Goal: Task Accomplishment & Management: Use online tool/utility

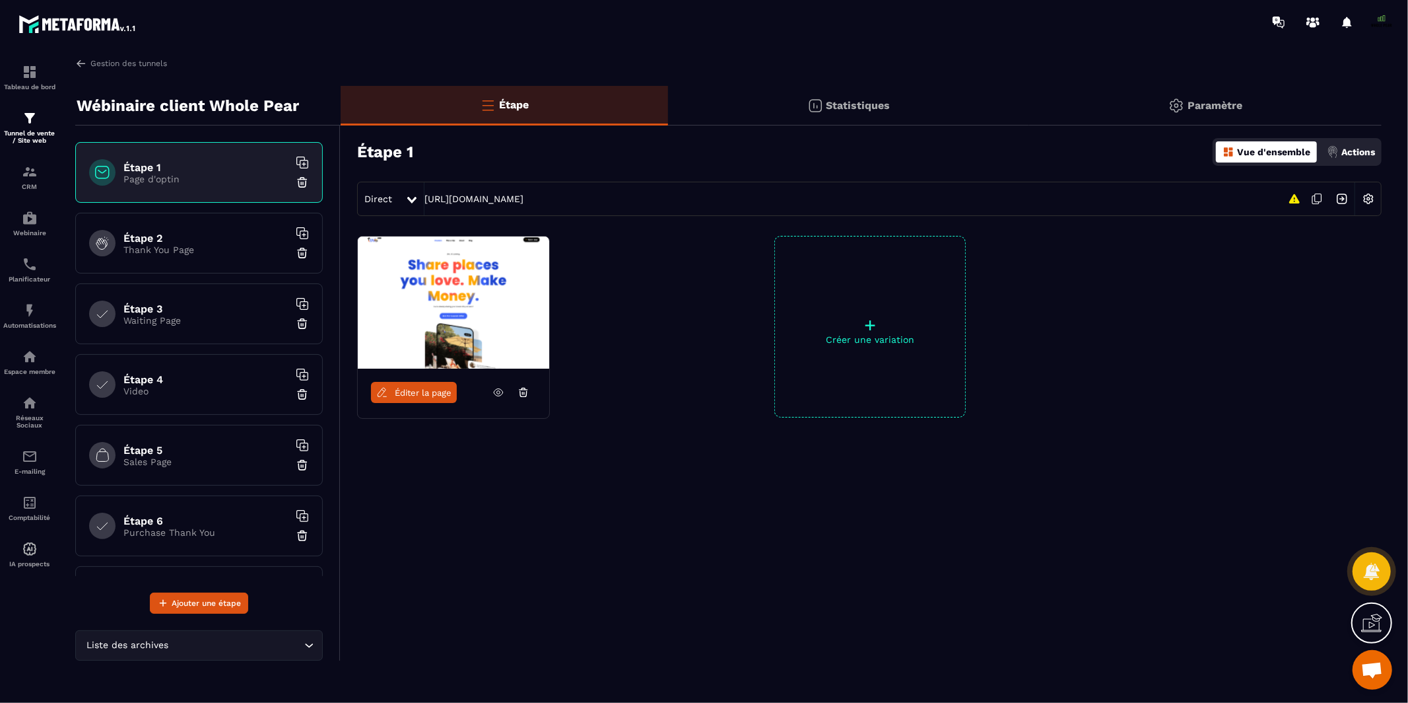
scroll to position [11129, 0]
click at [92, 67] on link "Gestion des tunnels" at bounding box center [121, 63] width 92 height 12
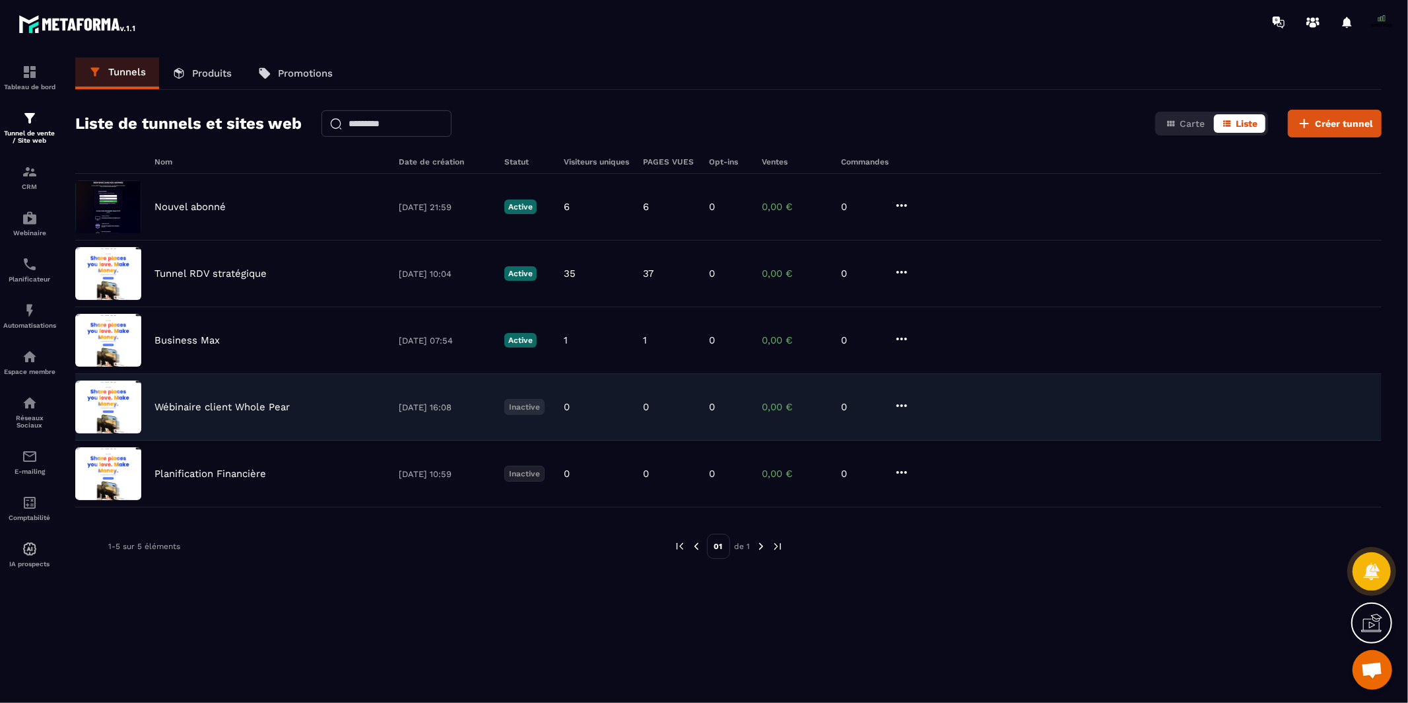
click at [901, 401] on icon at bounding box center [902, 405] width 16 height 16
click at [934, 502] on button "Supprimer" at bounding box center [952, 504] width 106 height 24
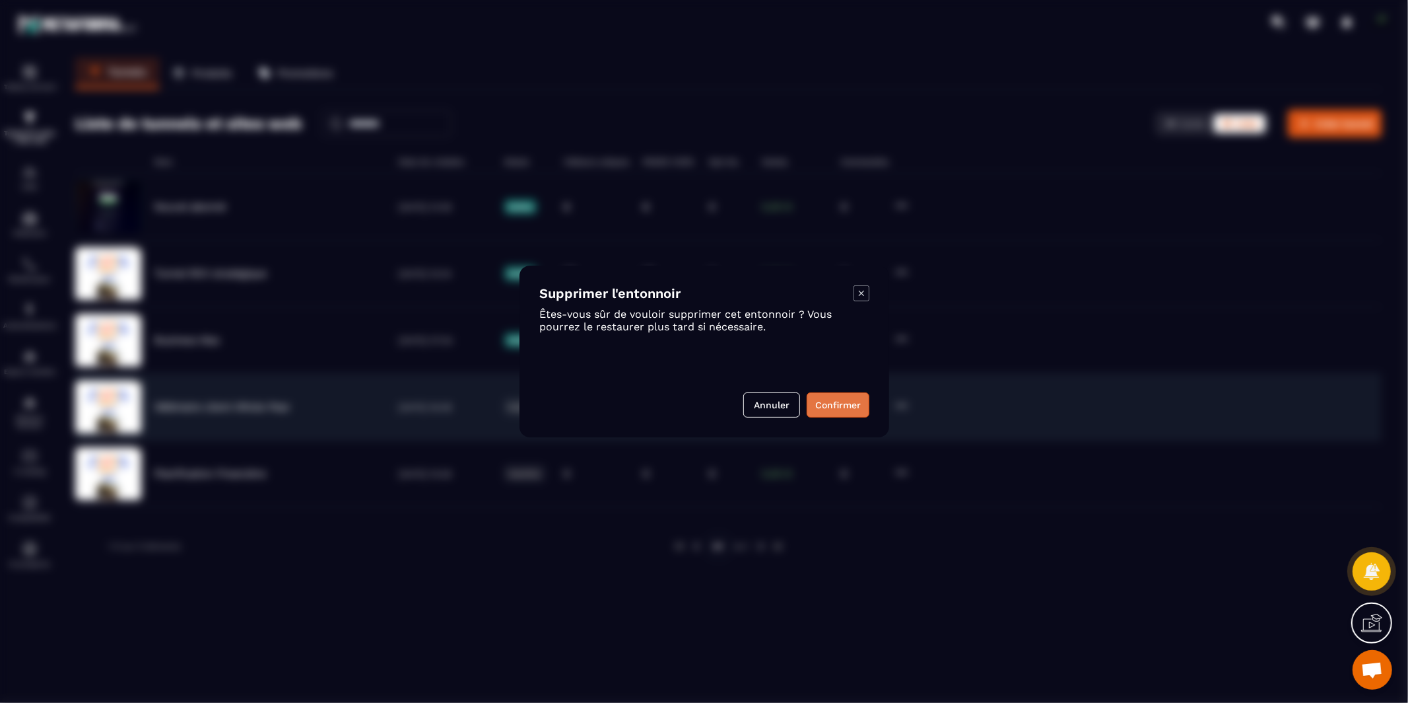
click at [851, 399] on button "Confirmer" at bounding box center [838, 404] width 63 height 25
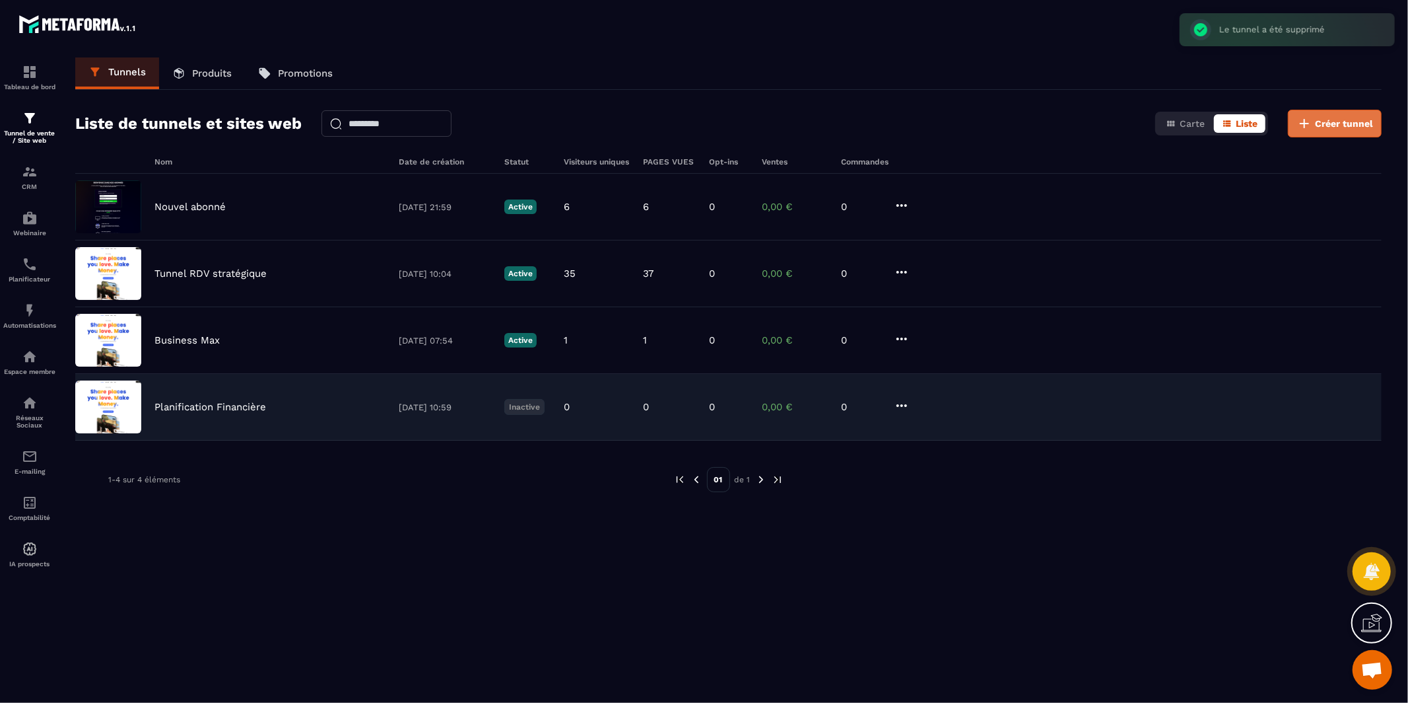
click at [1344, 117] on span "Créer tunnel" at bounding box center [1344, 123] width 58 height 13
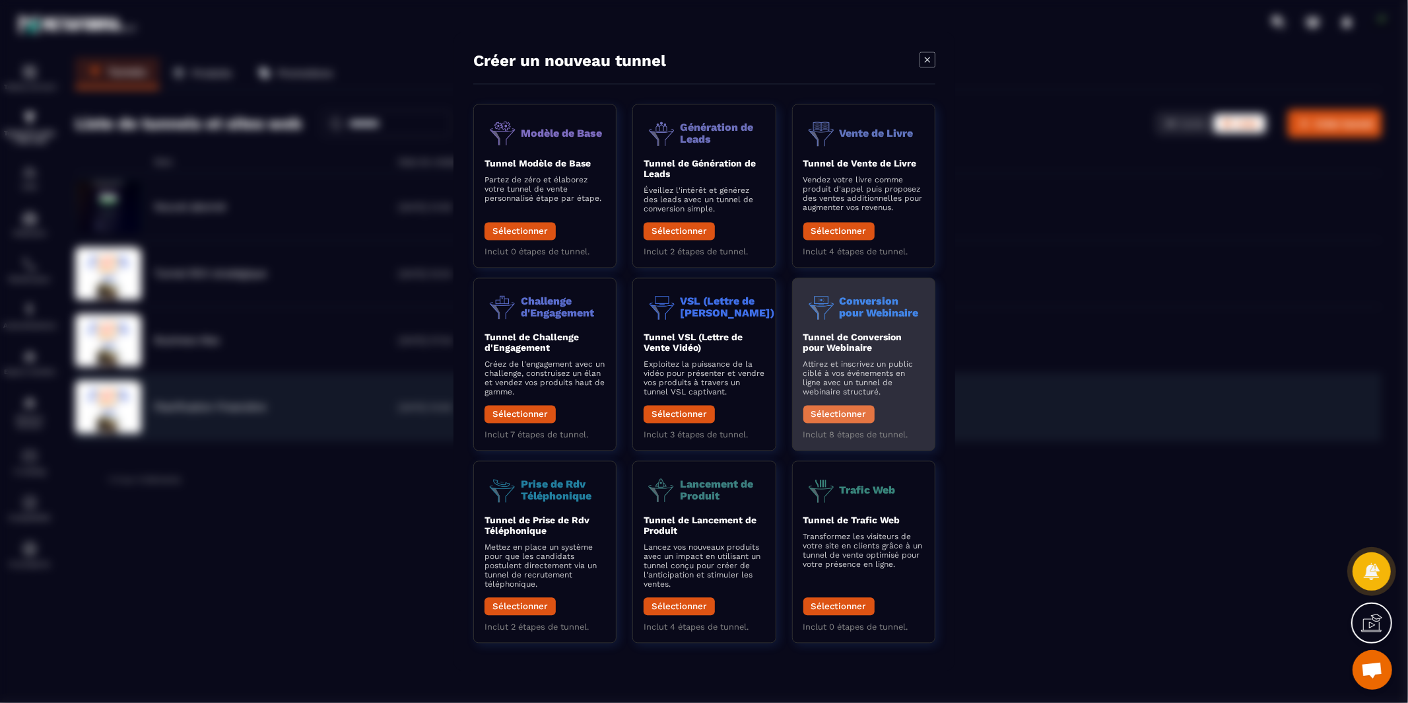
click at [842, 415] on button "Sélectionner" at bounding box center [838, 414] width 71 height 18
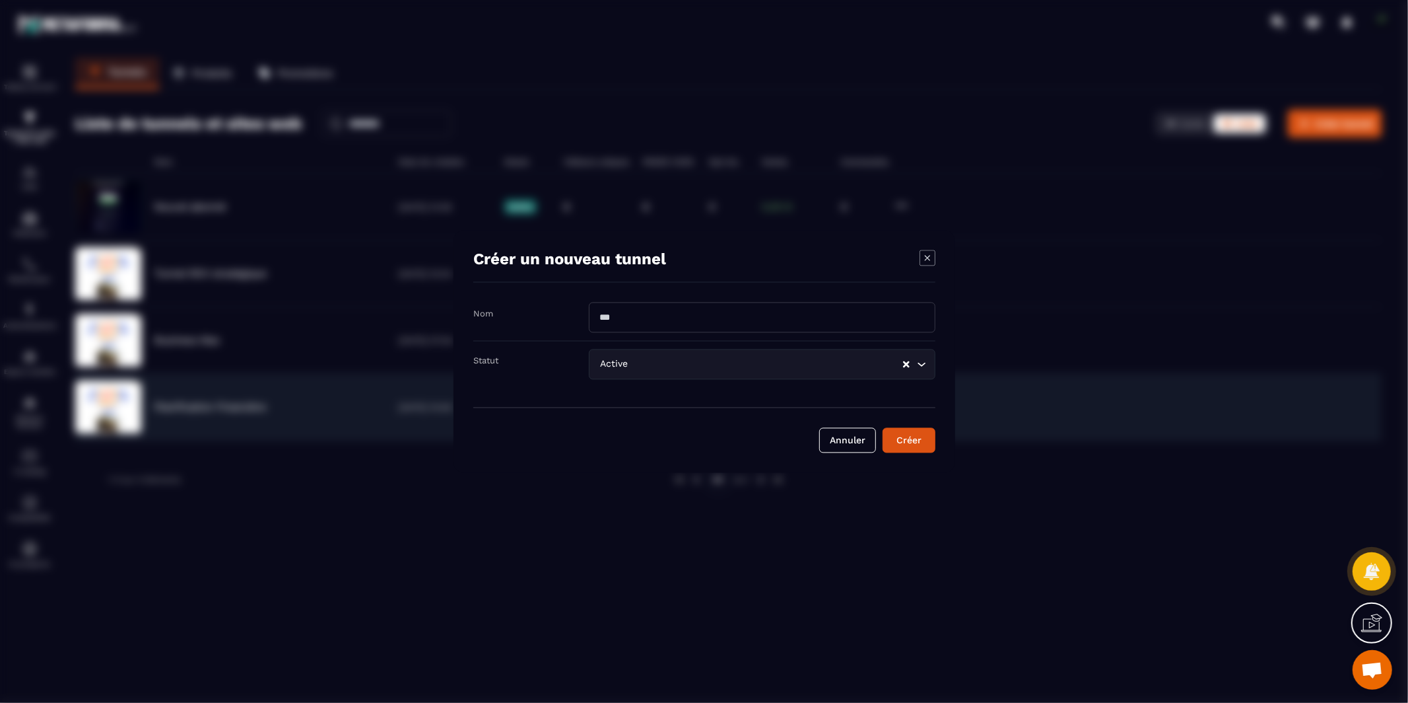
click at [690, 318] on input "Modal window" at bounding box center [762, 317] width 347 height 30
type input "**********"
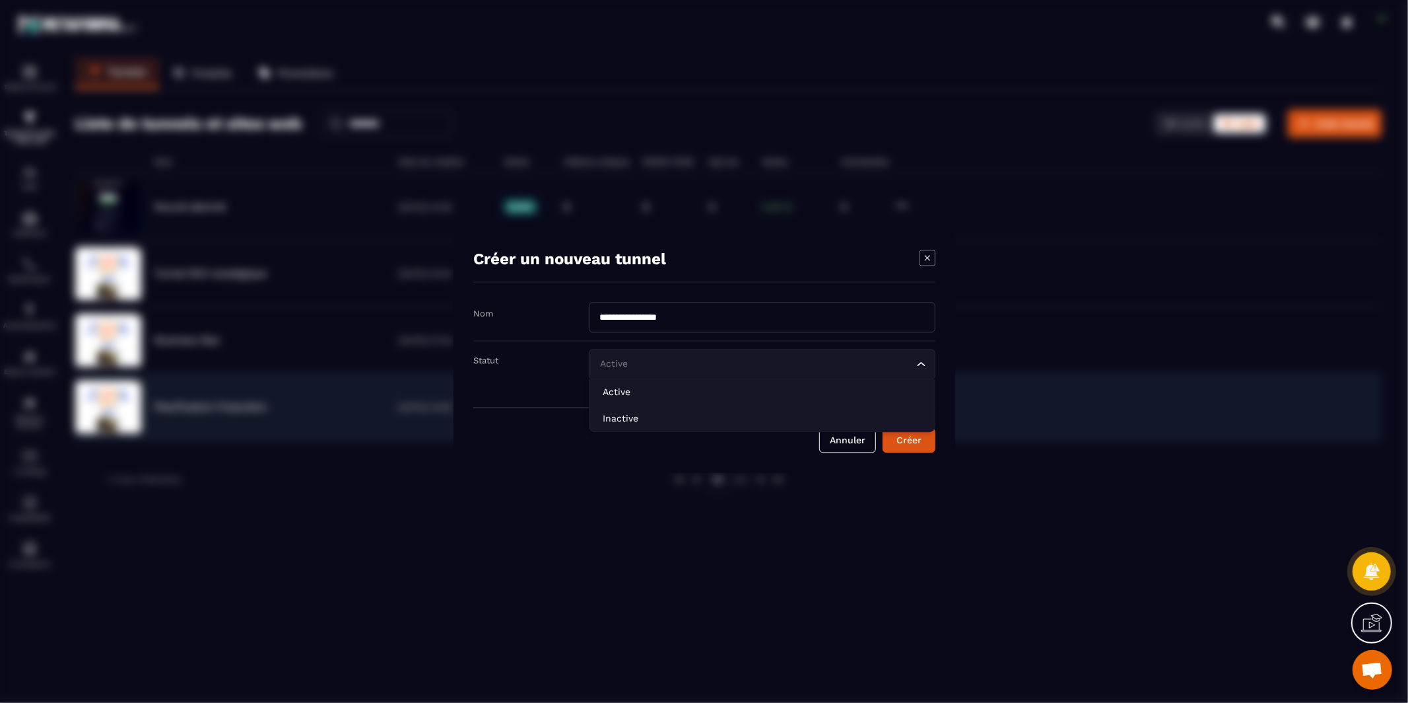
click at [868, 359] on input "Search for option" at bounding box center [756, 364] width 316 height 15
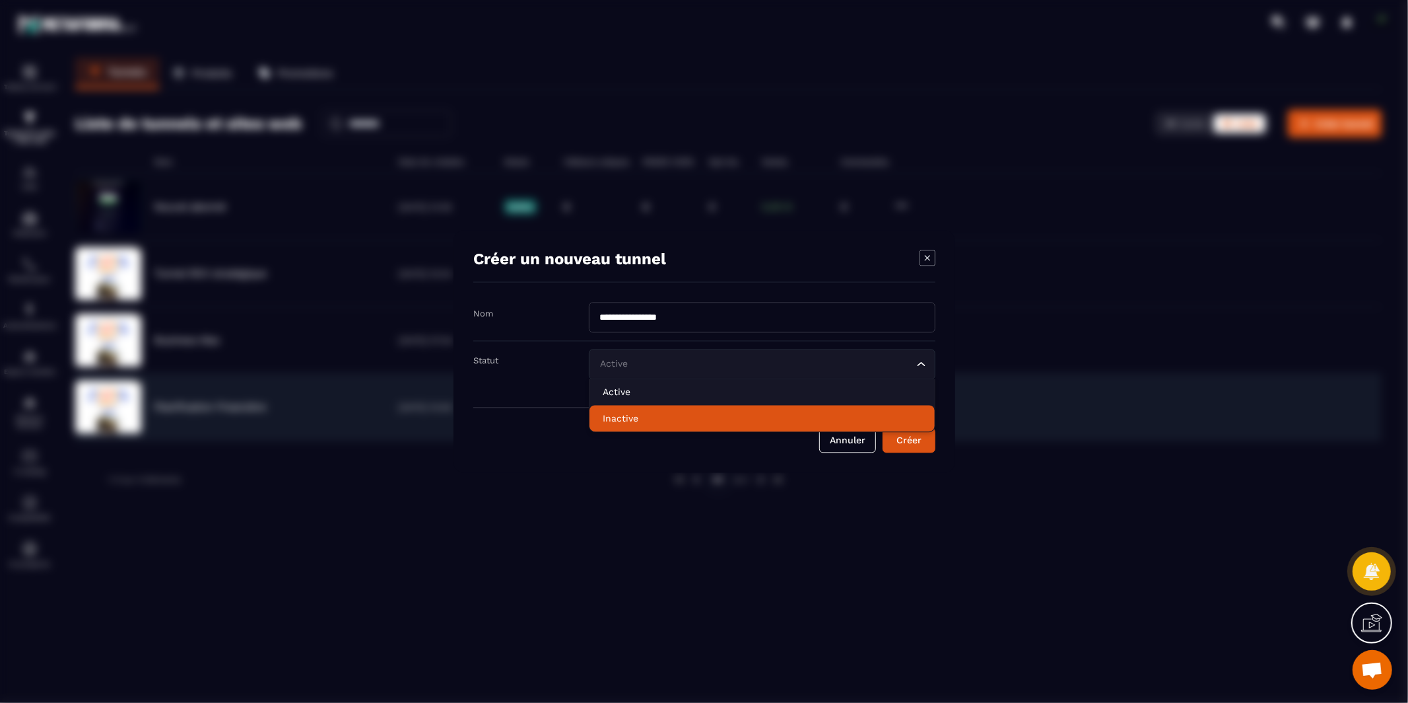
click at [837, 413] on p "Inactive" at bounding box center [762, 418] width 319 height 13
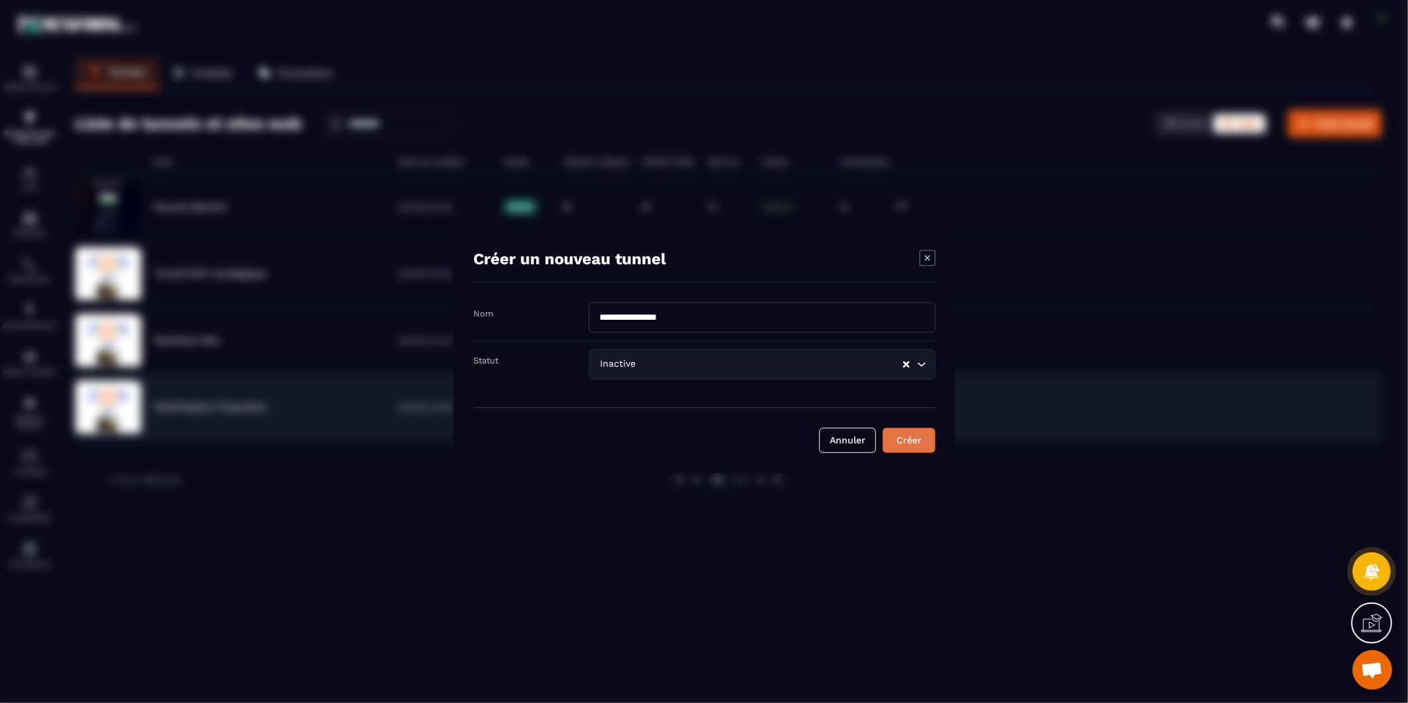
click at [912, 442] on div "Créer" at bounding box center [909, 440] width 36 height 13
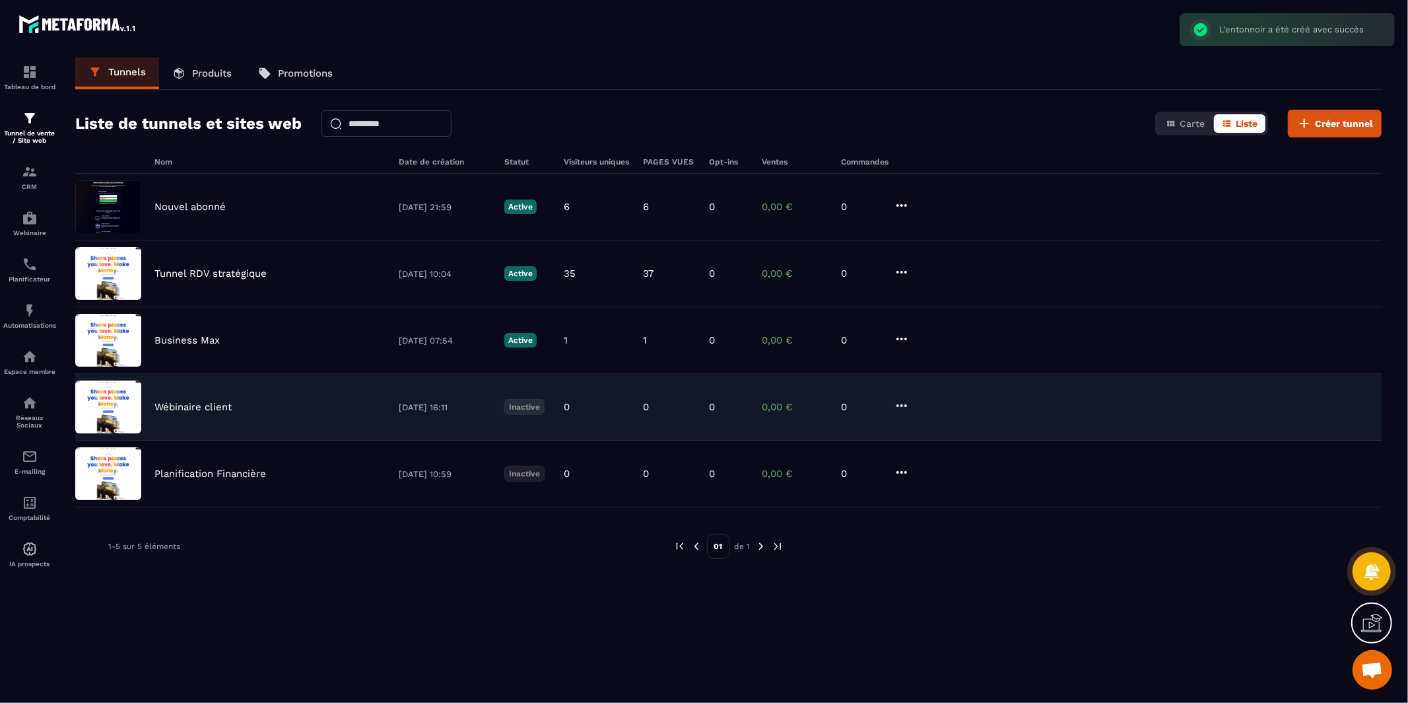
click at [267, 412] on div "Wébinaire client" at bounding box center [270, 407] width 231 height 12
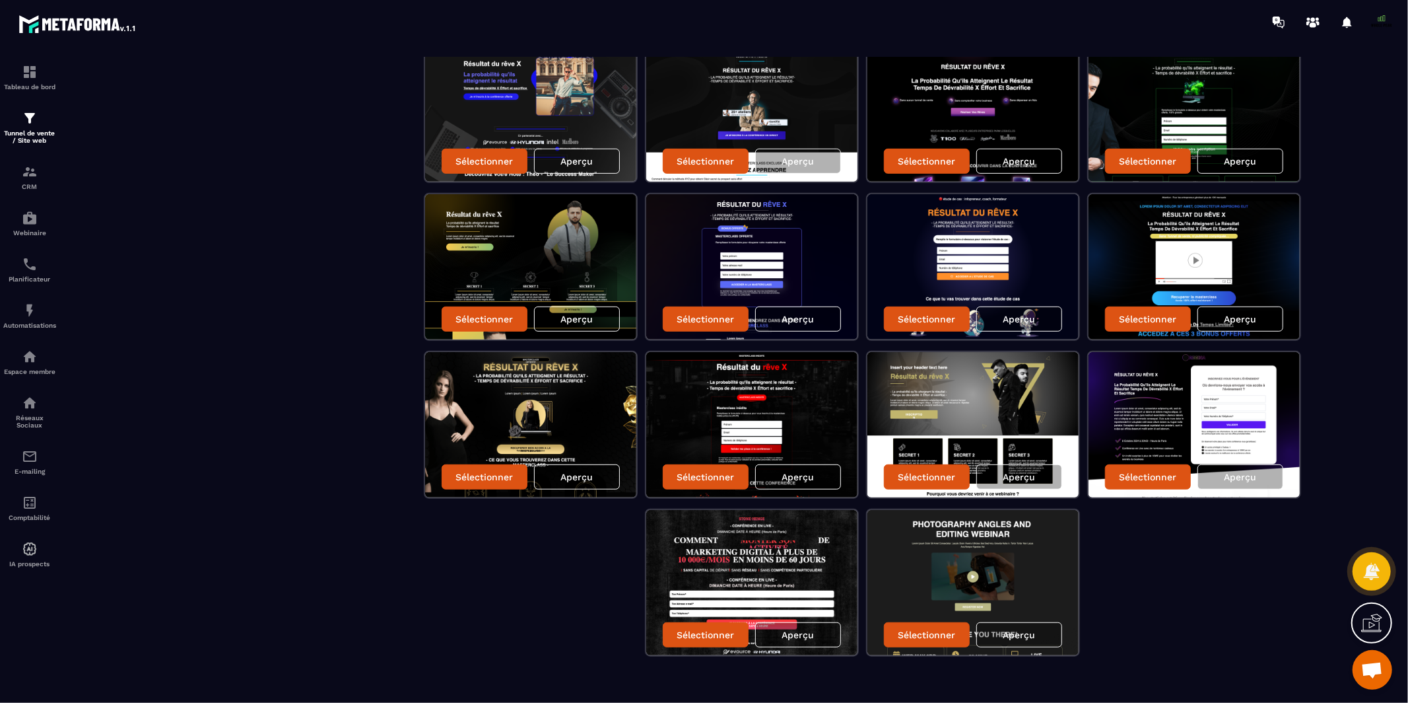
scroll to position [606, 0]
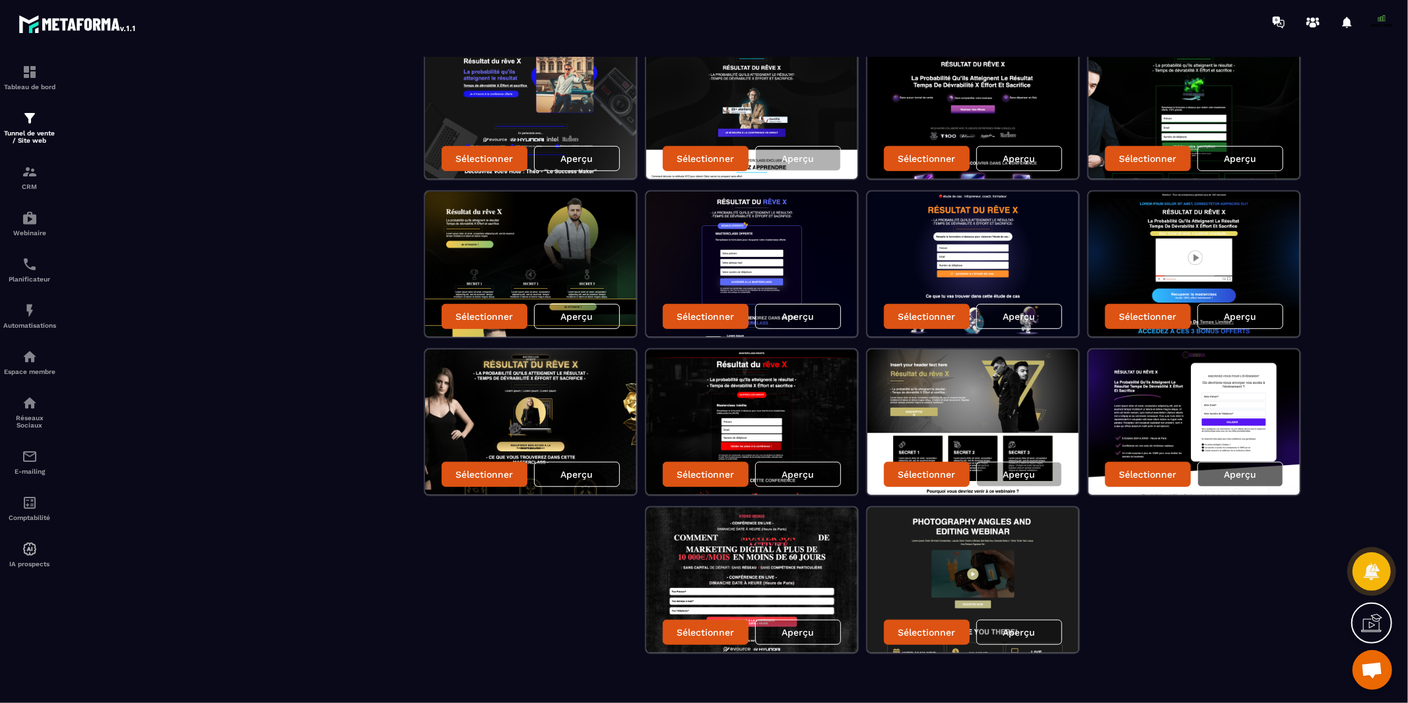
click at [1225, 469] on p "Aperçu" at bounding box center [1241, 474] width 32 height 11
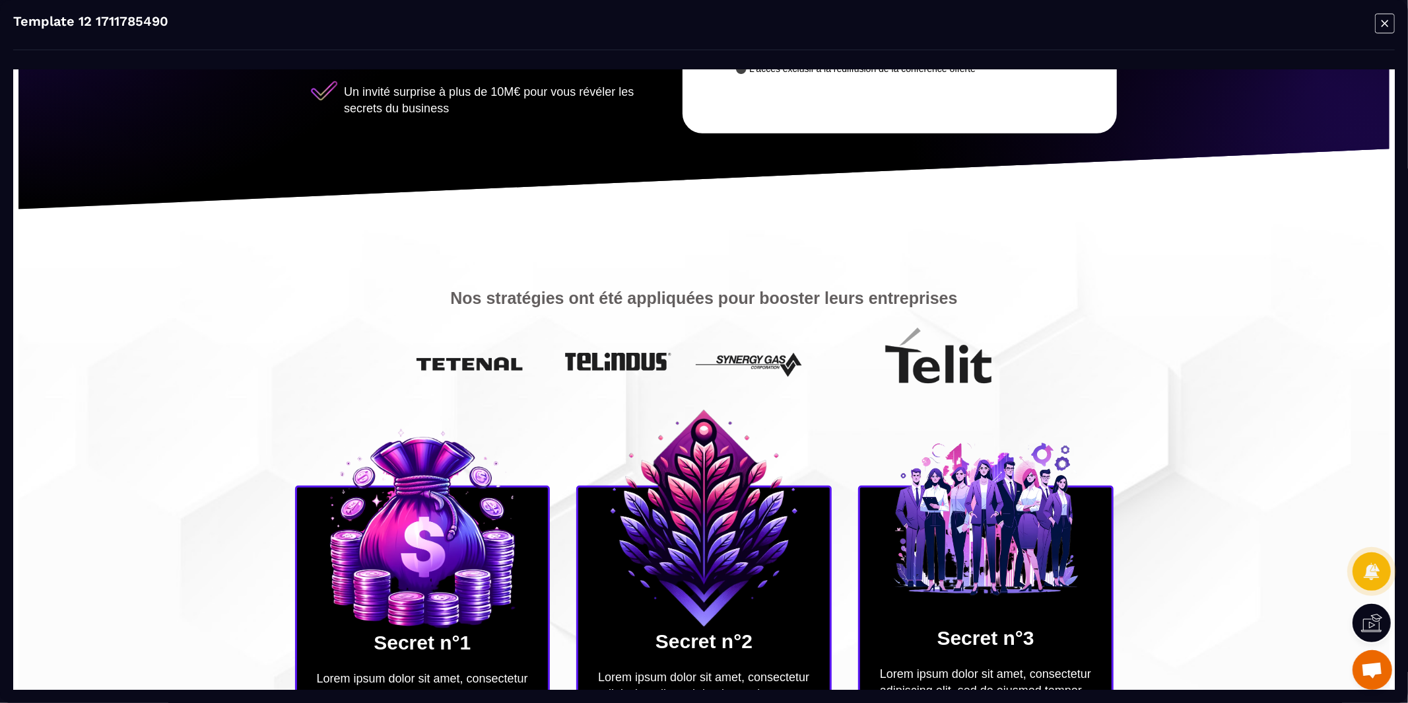
scroll to position [0, 0]
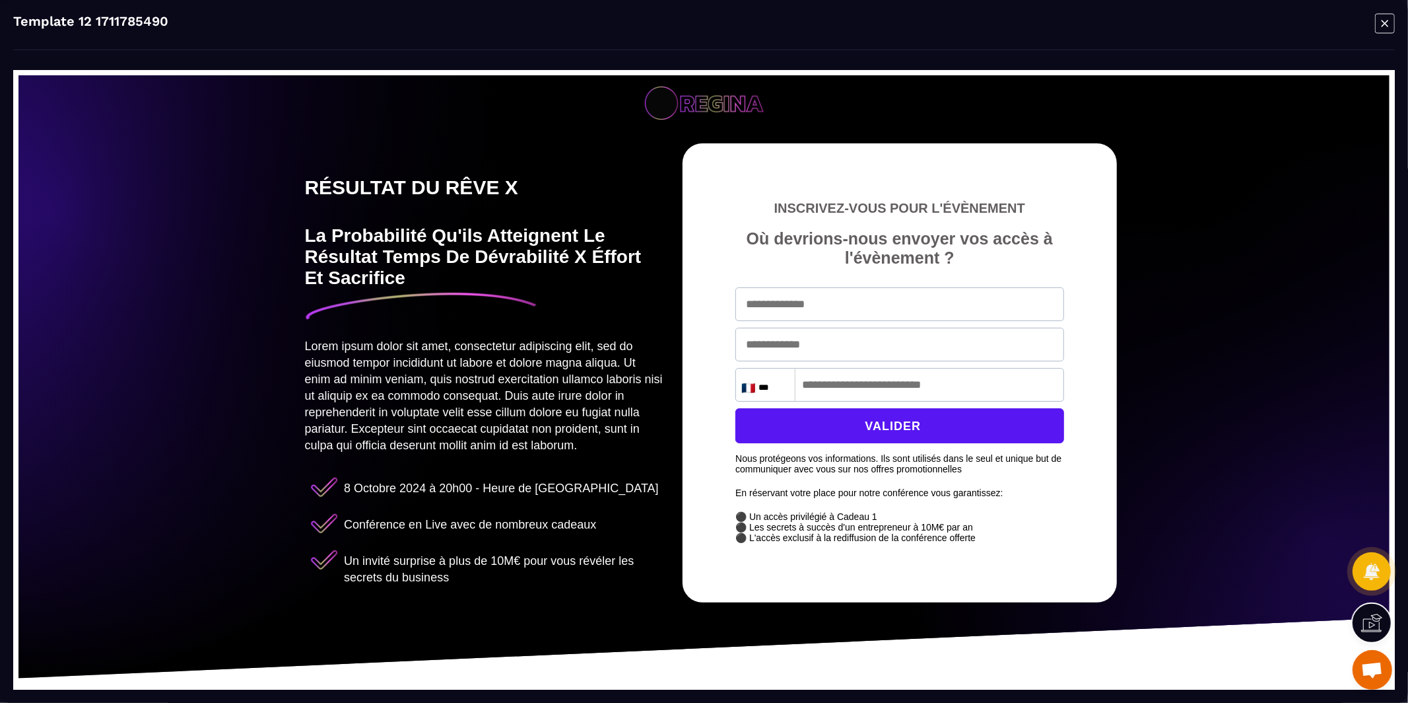
click at [1386, 24] on icon "Modal window" at bounding box center [1385, 23] width 7 height 7
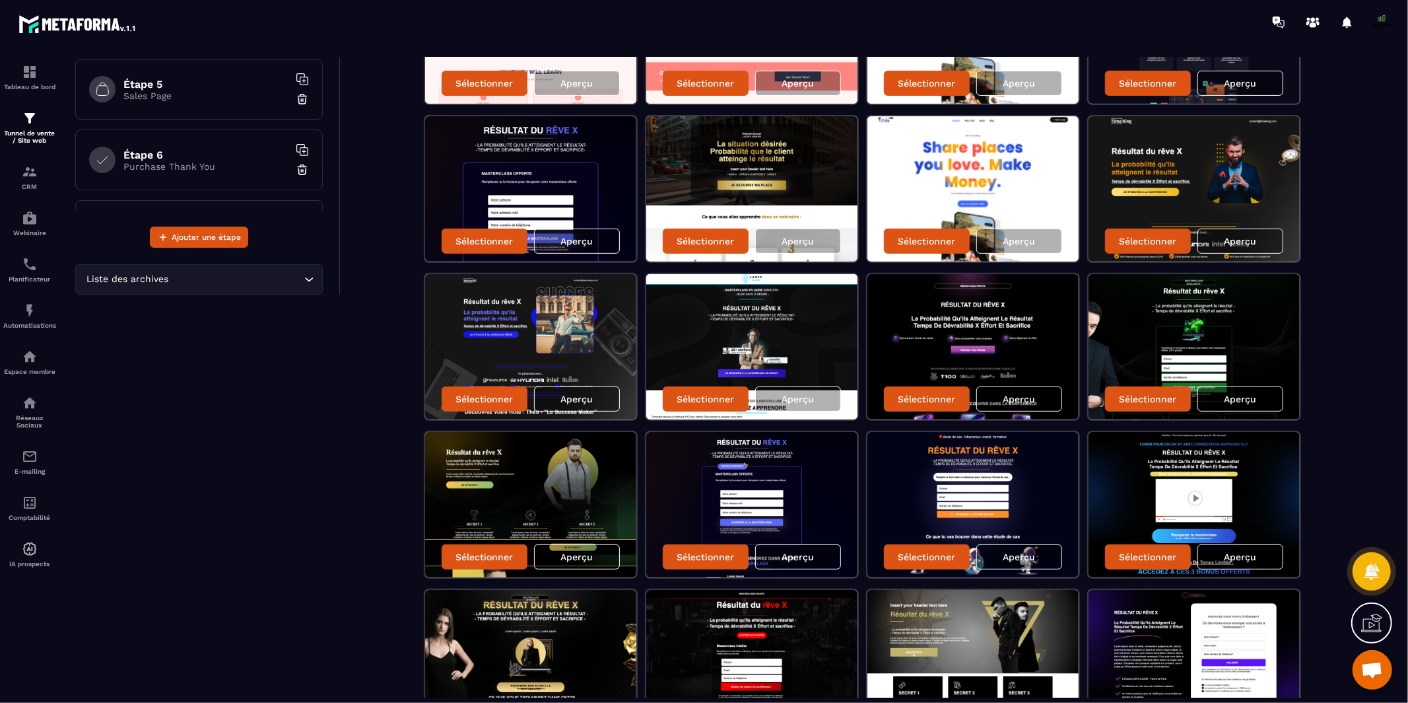
scroll to position [370, 0]
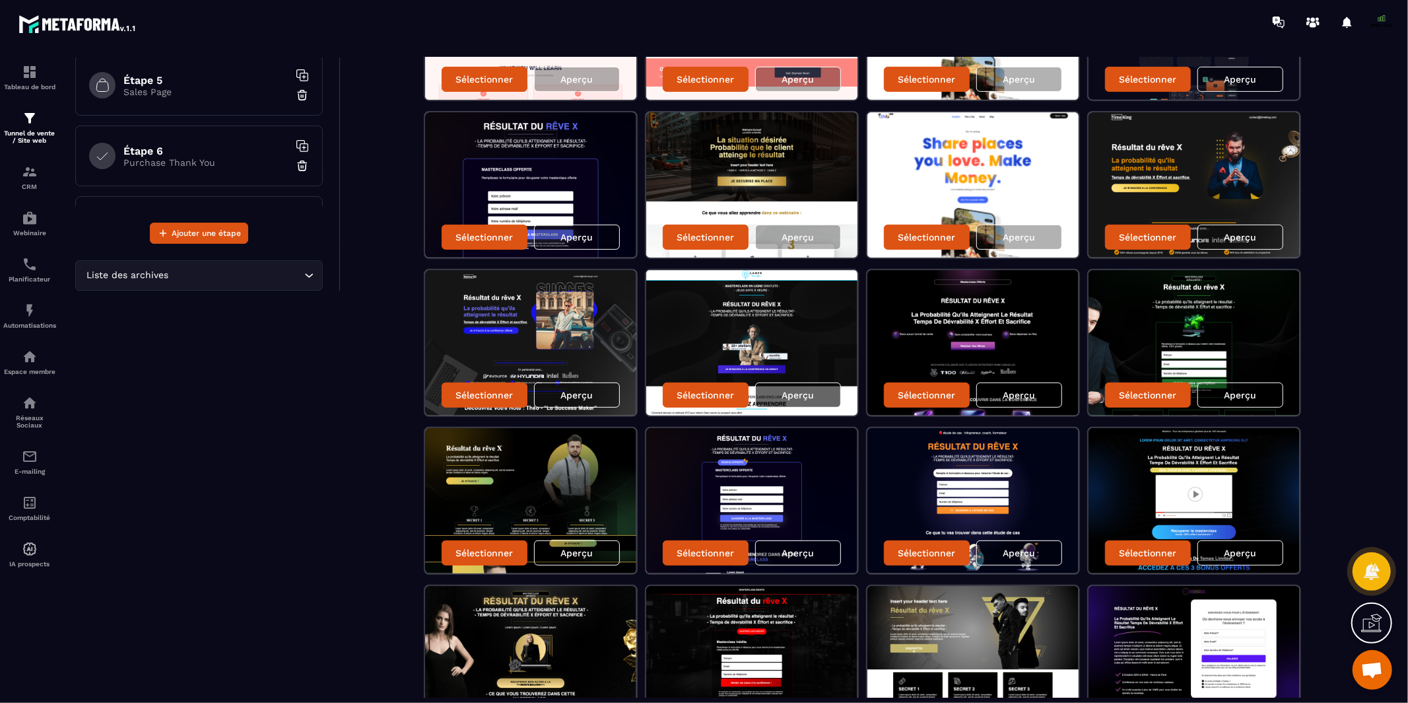
click at [798, 390] on p "Aperçu" at bounding box center [798, 395] width 32 height 11
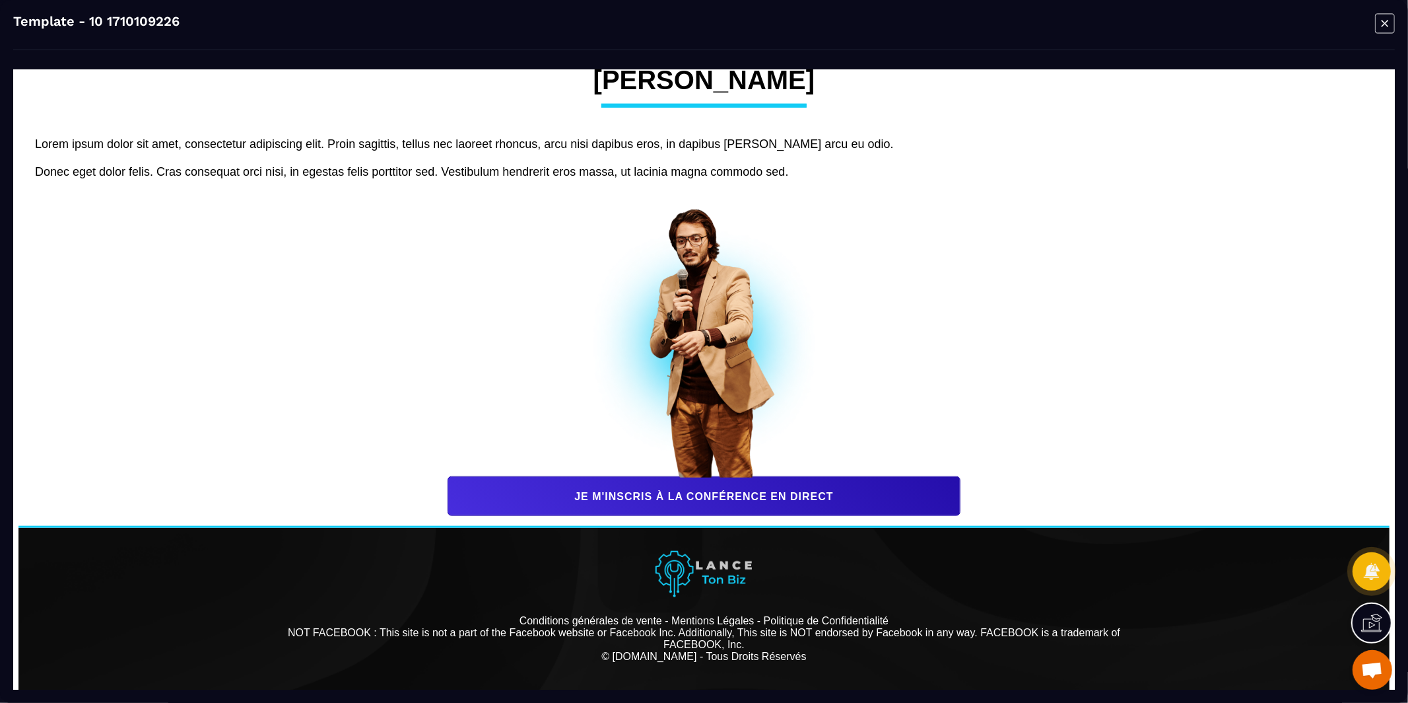
scroll to position [935, 0]
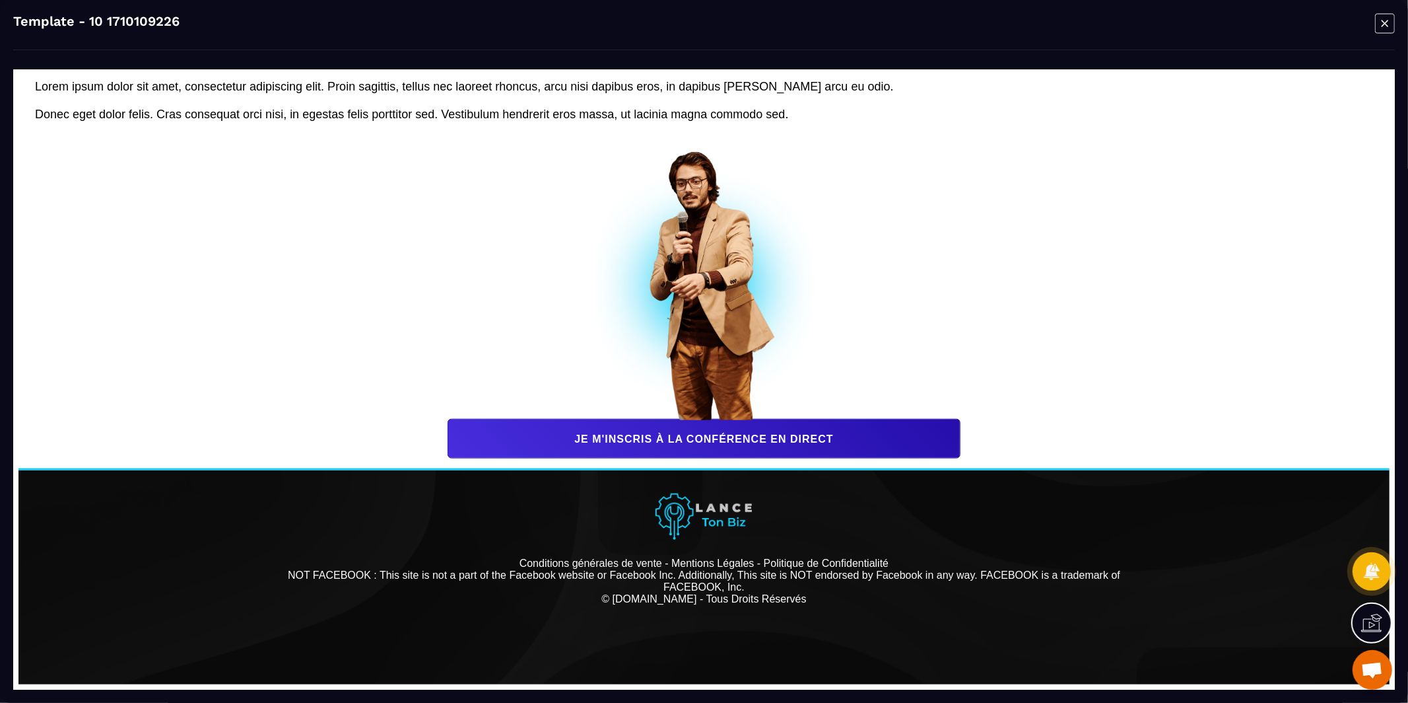
click at [1385, 32] on icon "Modal window" at bounding box center [1385, 23] width 20 height 20
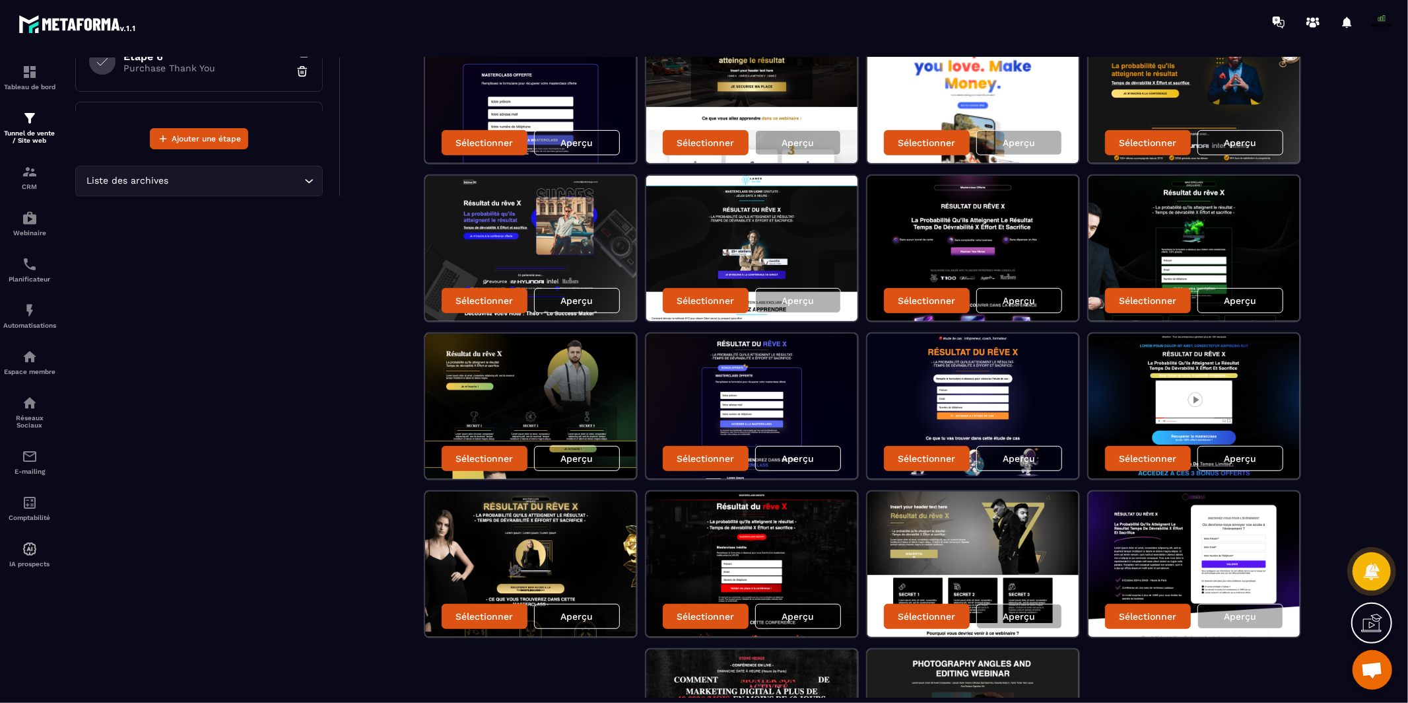
scroll to position [606, 0]
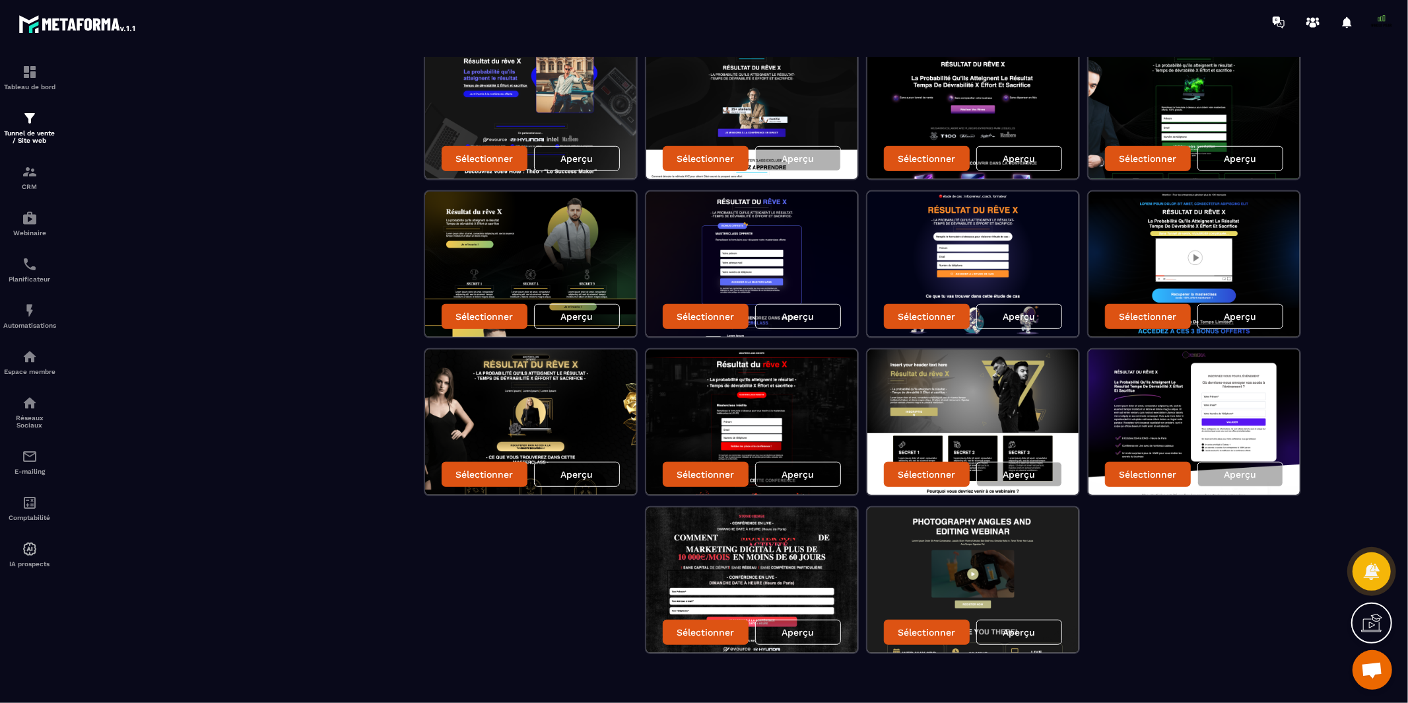
click at [821, 464] on div "Aperçu" at bounding box center [798, 474] width 86 height 25
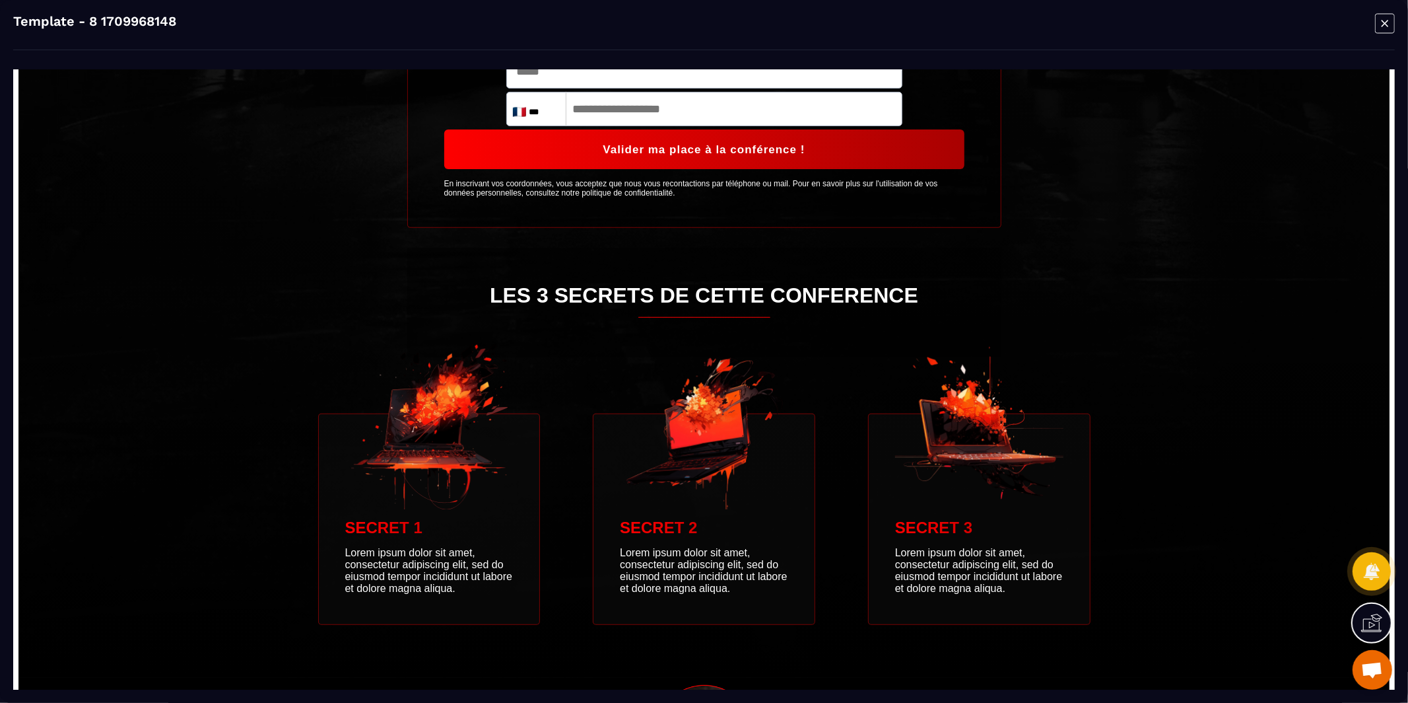
scroll to position [0, 0]
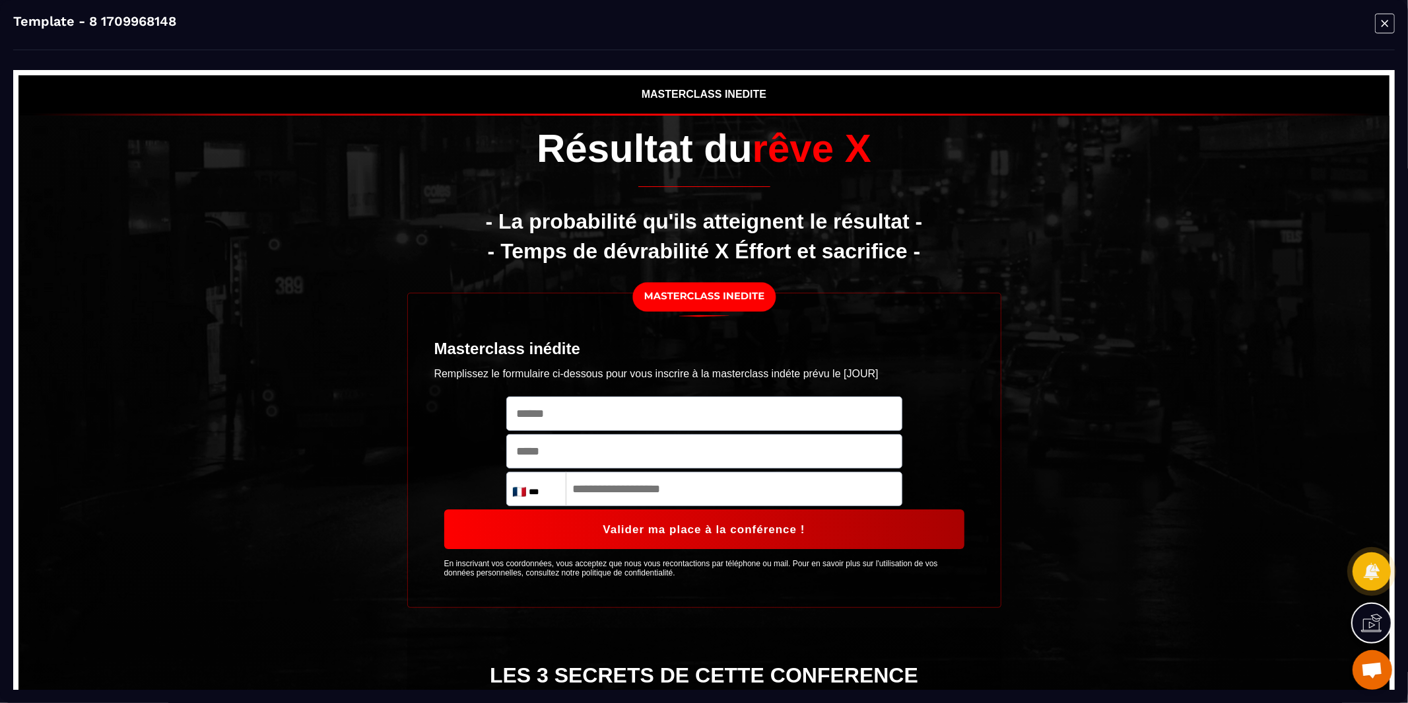
click at [1386, 32] on icon "Modal window" at bounding box center [1385, 23] width 20 height 20
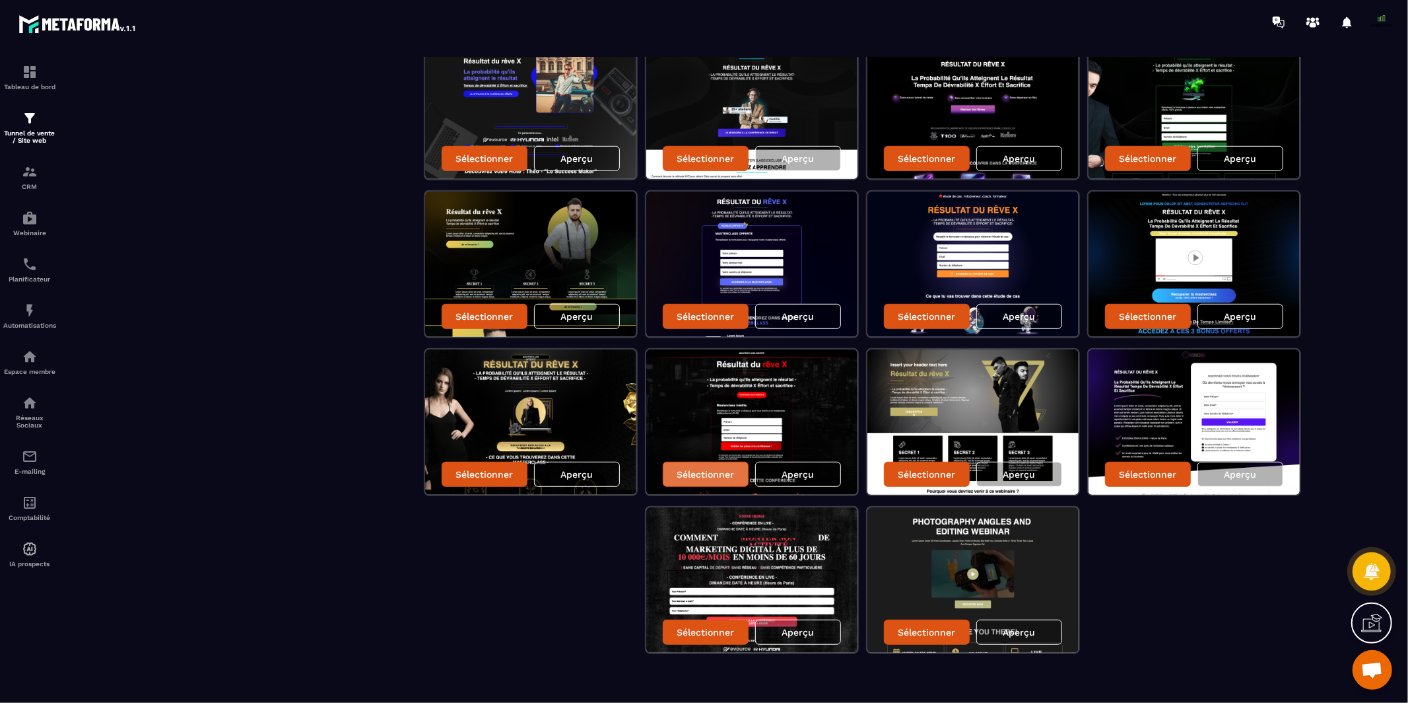
click at [703, 473] on div "Sélectionner" at bounding box center [706, 474] width 86 height 25
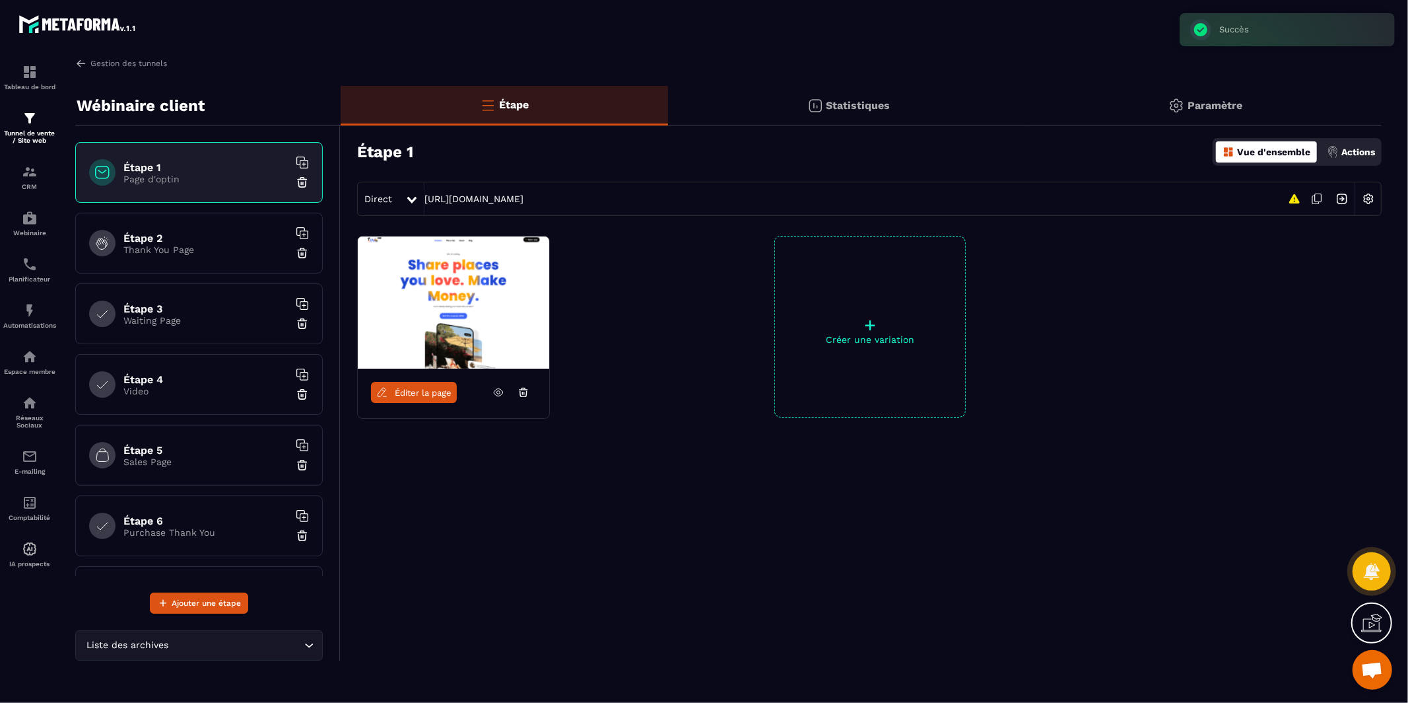
click at [416, 382] on link "Éditer la page" at bounding box center [414, 392] width 86 height 21
